Goal: Transaction & Acquisition: Purchase product/service

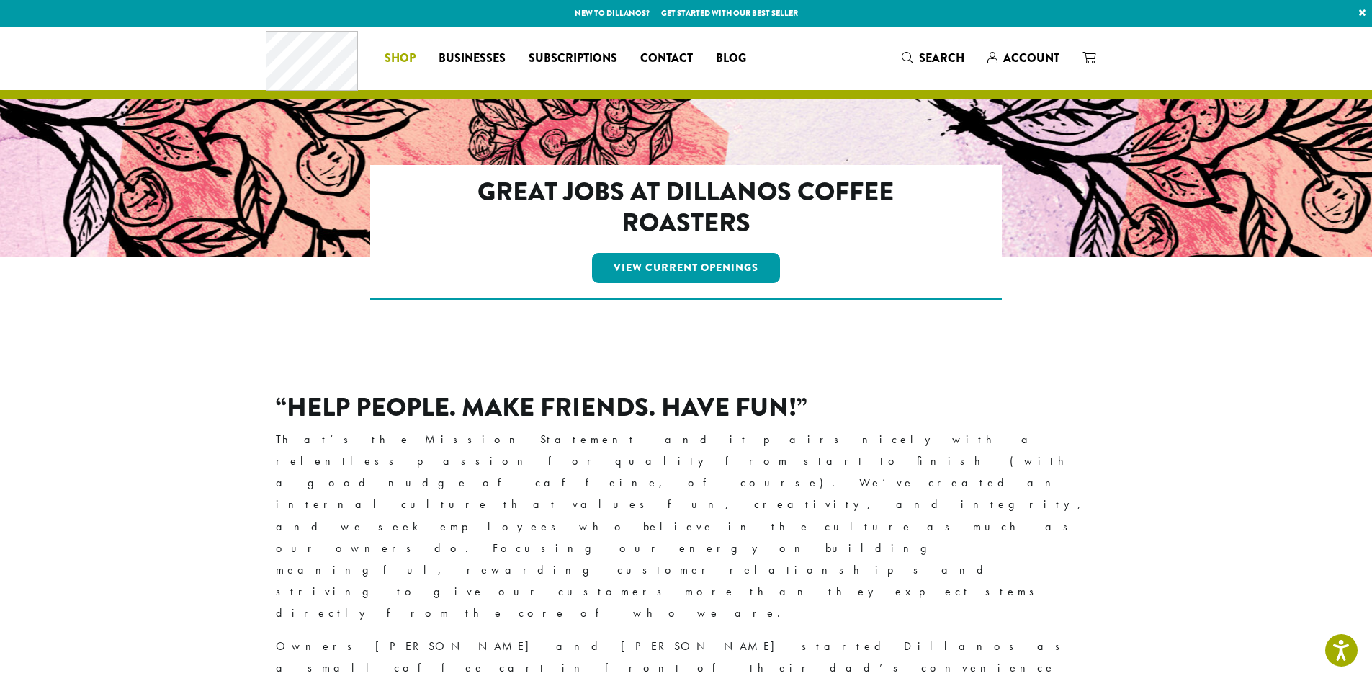
click at [404, 55] on span "Shop" at bounding box center [400, 59] width 31 height 18
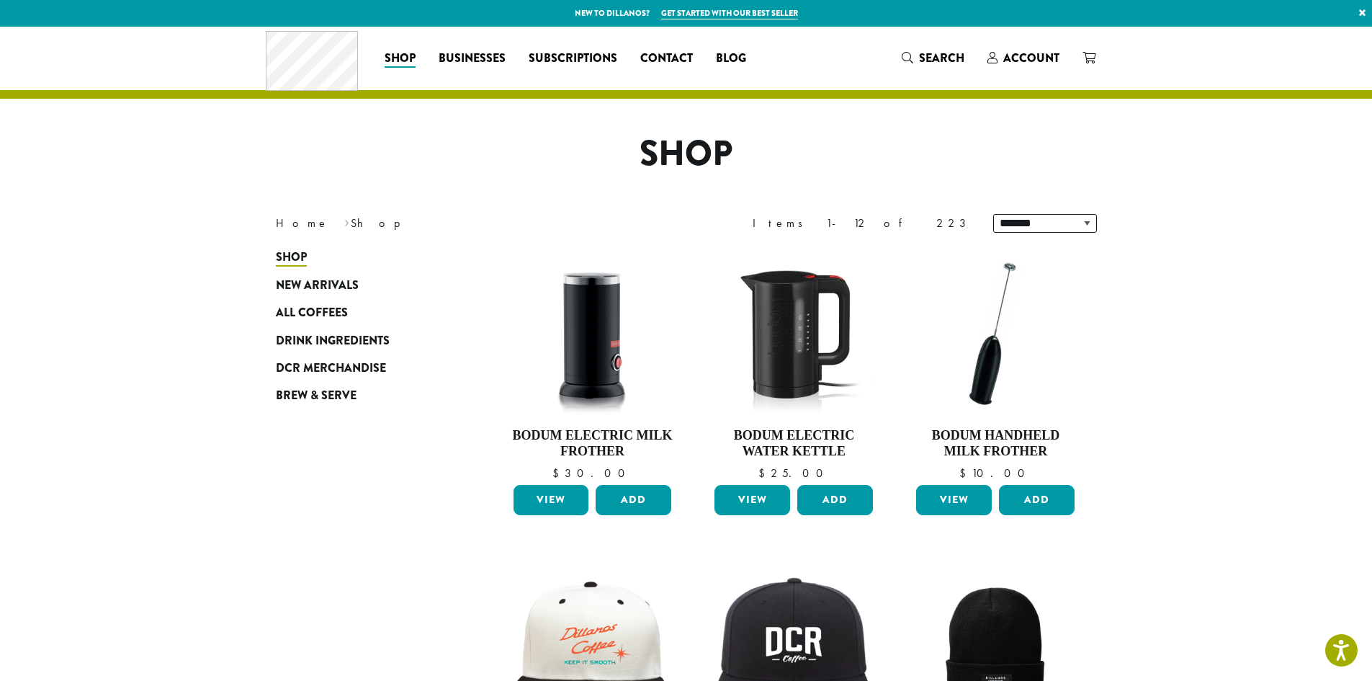
click at [304, 307] on span "All Coffees" at bounding box center [312, 313] width 72 height 18
